Goal: Task Accomplishment & Management: Complete application form

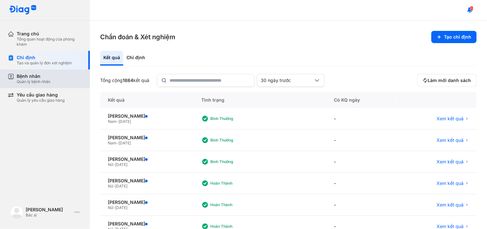
click at [40, 76] on div "Bệnh nhân" at bounding box center [34, 76] width 34 height 6
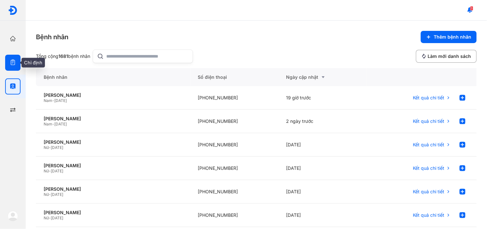
click at [6, 64] on div at bounding box center [12, 63] width 15 height 16
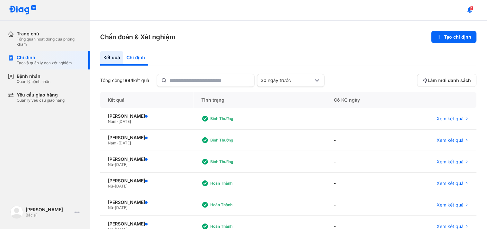
click at [136, 53] on div "Chỉ định" at bounding box center [135, 58] width 25 height 15
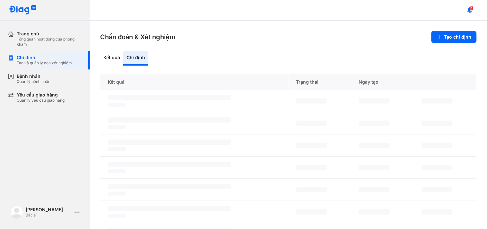
click at [135, 58] on div "Chỉ định" at bounding box center [135, 58] width 25 height 15
click at [53, 84] on div "Bệnh nhân Quản lý bệnh nhân" at bounding box center [50, 78] width 66 height 11
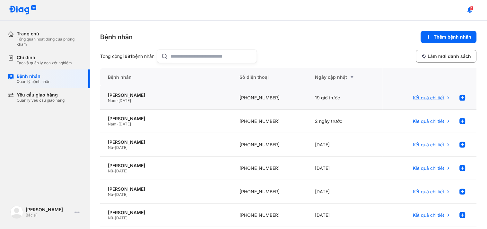
click at [414, 96] on span "Kết quả chi tiết" at bounding box center [428, 98] width 31 height 6
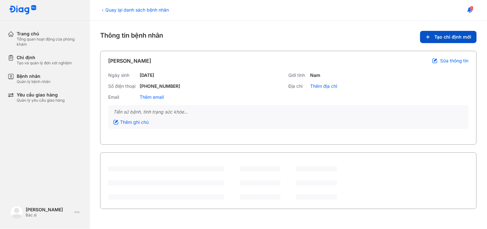
click at [442, 36] on span "Tạo chỉ định mới" at bounding box center [453, 37] width 37 height 6
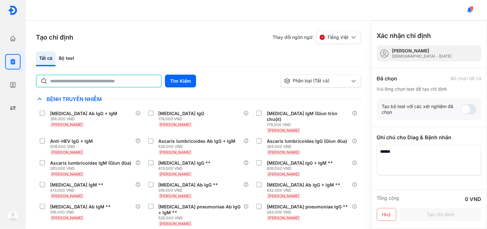
click at [83, 84] on input "text" at bounding box center [103, 81] width 107 height 12
type input "**********"
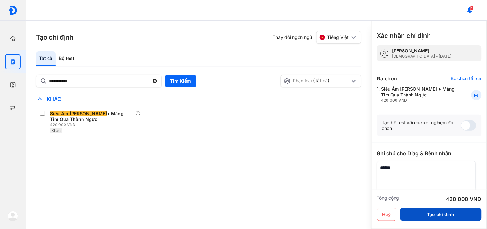
click at [442, 212] on button "Tạo chỉ định" at bounding box center [441, 214] width 81 height 13
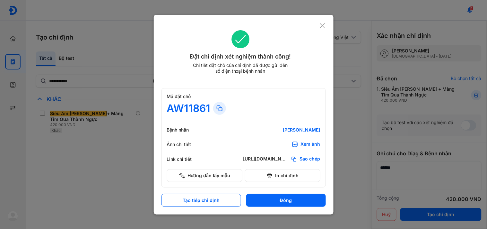
click at [308, 145] on div "Xem ảnh" at bounding box center [311, 144] width 20 height 6
